Goal: Communication & Community: Answer question/provide support

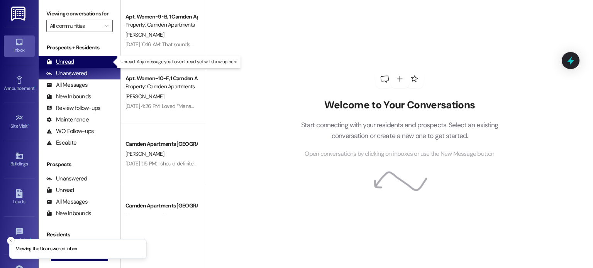
click at [68, 61] on div "Unread" at bounding box center [60, 62] width 28 height 8
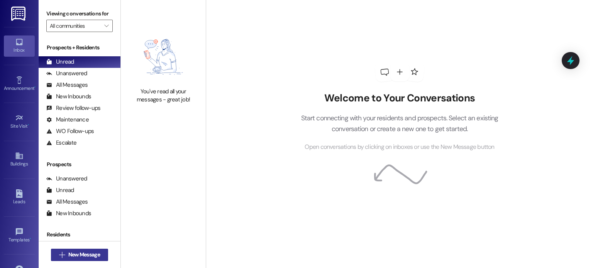
click at [95, 254] on span "New Message" at bounding box center [84, 255] width 32 height 8
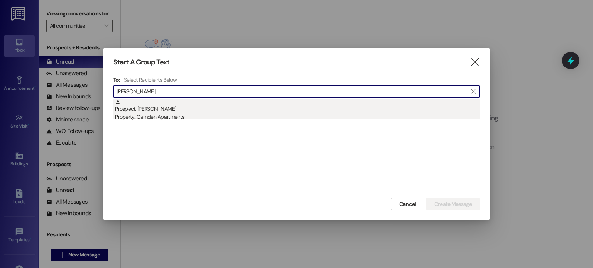
type input "[PERSON_NAME]"
click at [276, 105] on div "Prospect: [PERSON_NAME] Property: Camden Apartments" at bounding box center [297, 111] width 365 height 22
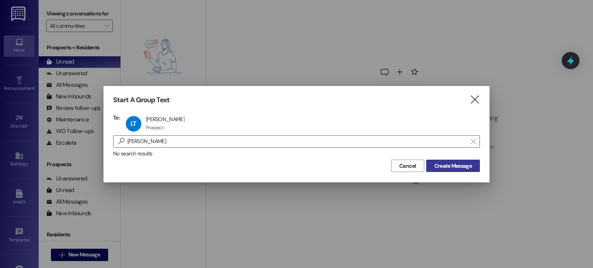
click at [461, 172] on button "Create Message" at bounding box center [453, 166] width 54 height 12
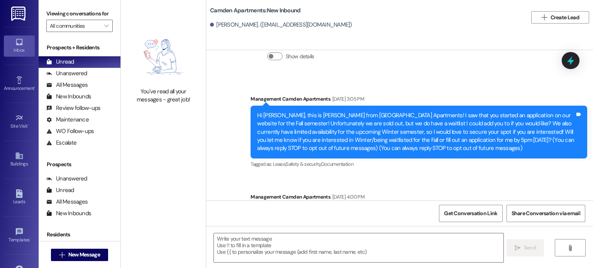
scroll to position [117, 0]
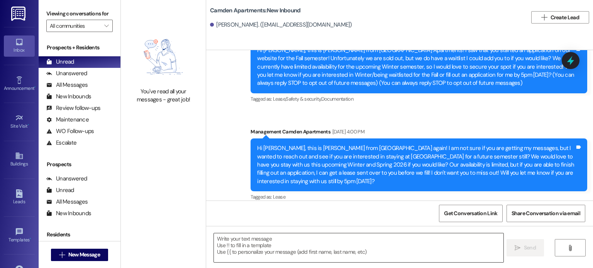
click at [309, 247] on textarea at bounding box center [358, 248] width 289 height 29
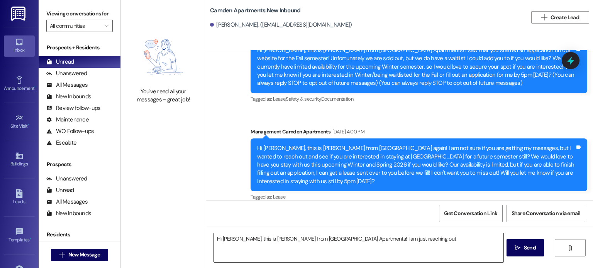
click at [423, 247] on textarea "Hi [PERSON_NAME], this is [PERSON_NAME] from [GEOGRAPHIC_DATA] Apartments! I am…" at bounding box center [358, 248] width 289 height 29
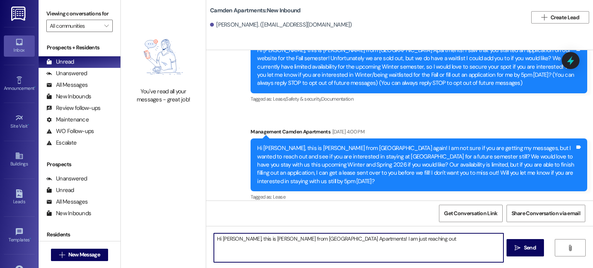
click at [436, 248] on textarea "Hi [PERSON_NAME], this is [PERSON_NAME] from [GEOGRAPHIC_DATA] Apartments! I am…" at bounding box center [358, 248] width 289 height 29
type textarea "Hi [PERSON_NAME], this is [PERSON_NAME] from [GEOGRAPHIC_DATA] Apartments! I am…"
